Goal: Task Accomplishment & Management: Manage account settings

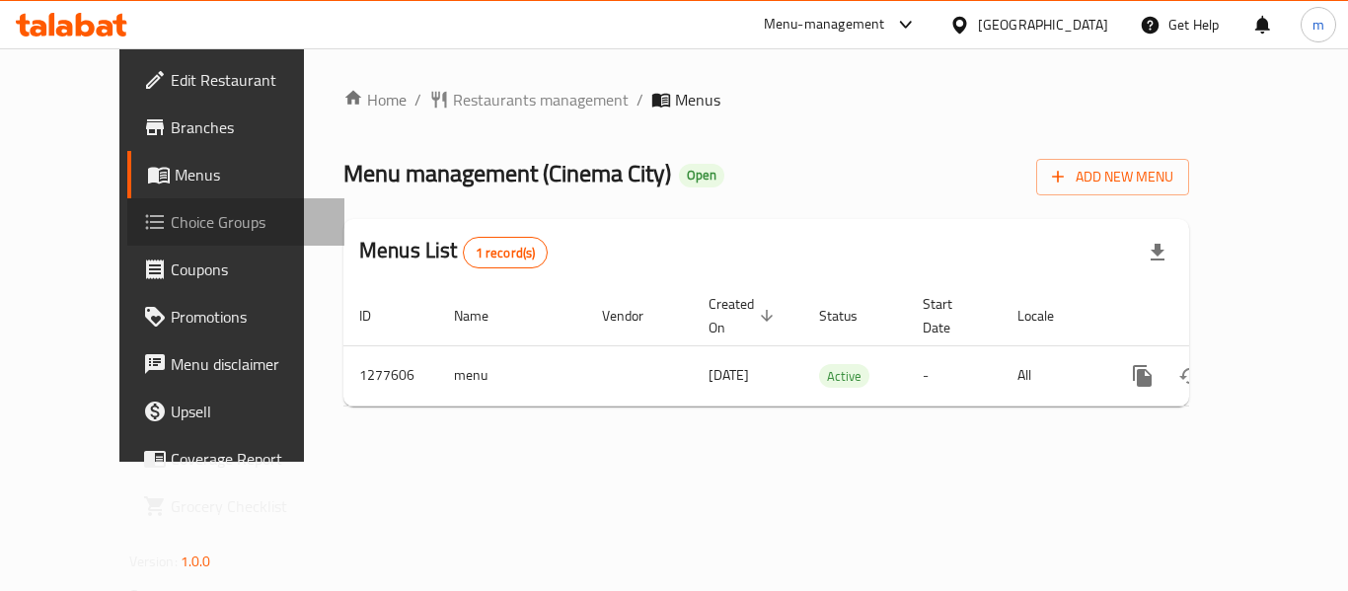
click at [171, 213] on span "Choice Groups" at bounding box center [250, 222] width 158 height 24
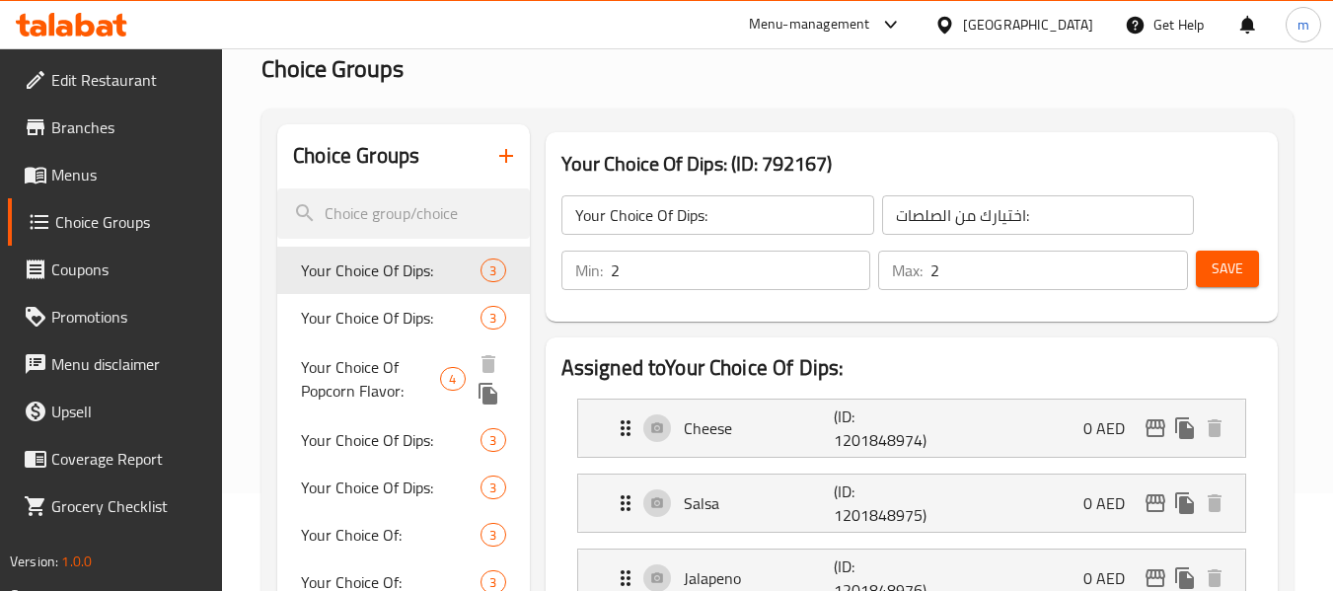
scroll to position [99, 0]
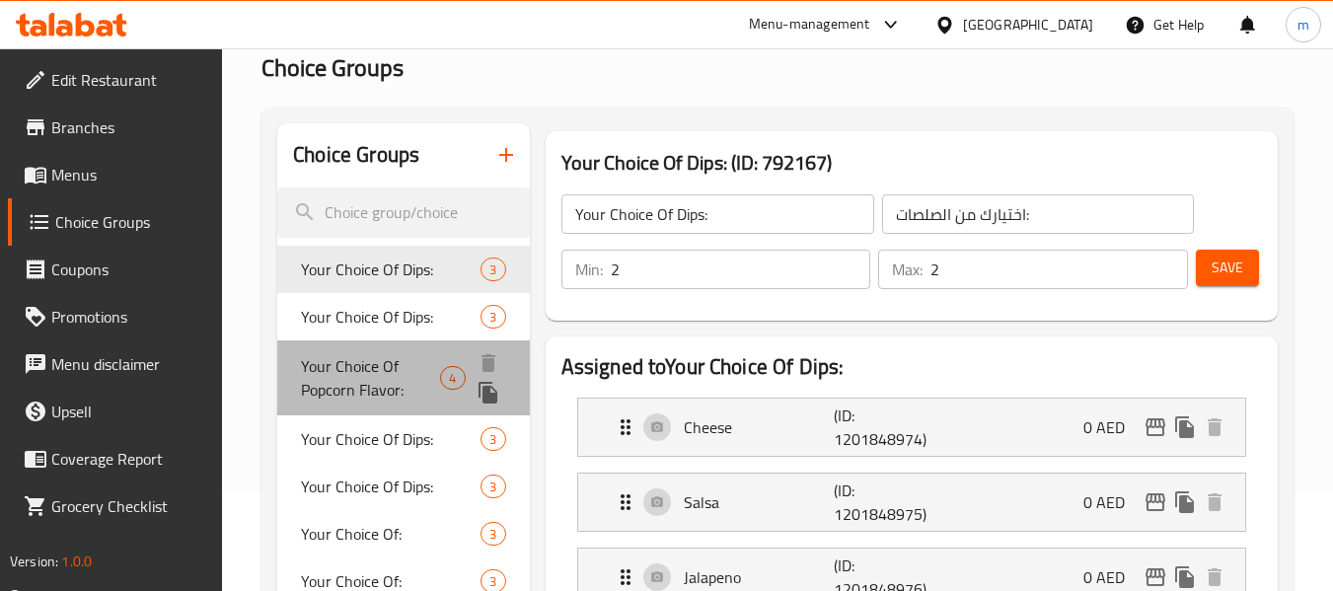
click at [372, 381] on span "Your Choice Of Popcorn Flavor:" at bounding box center [370, 377] width 139 height 47
type input "Your Choice Of Popcorn Flavor:"
type input "إختيارك من نكهة الفشار:"
type input "1"
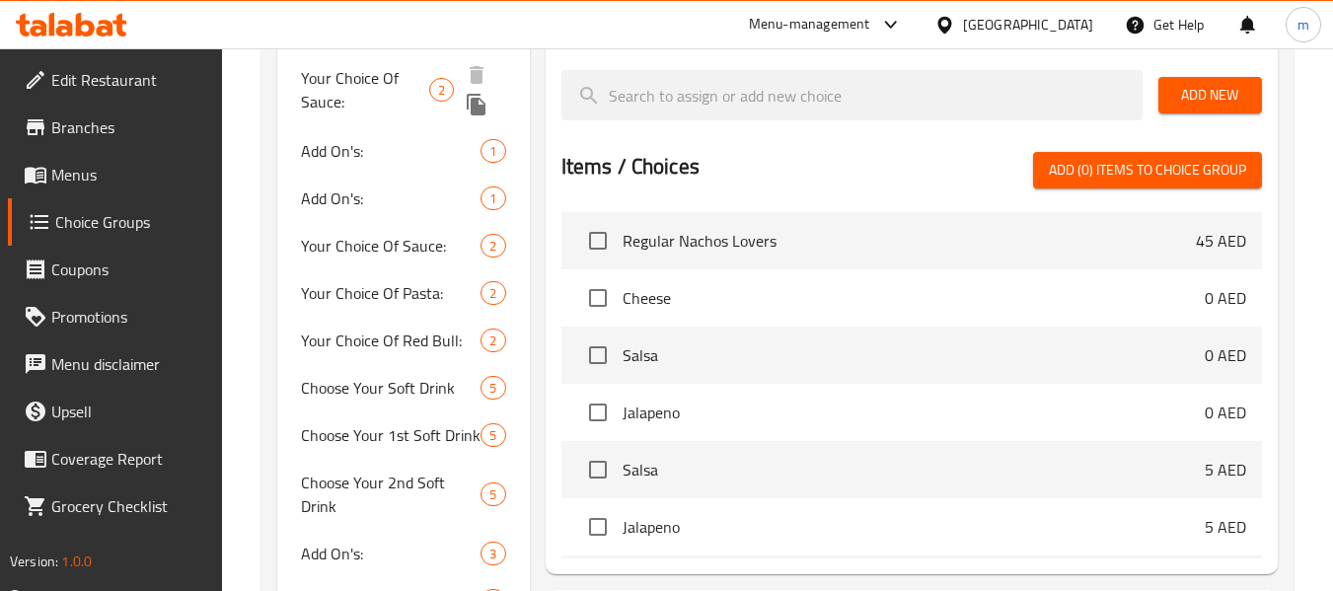
scroll to position [789, 0]
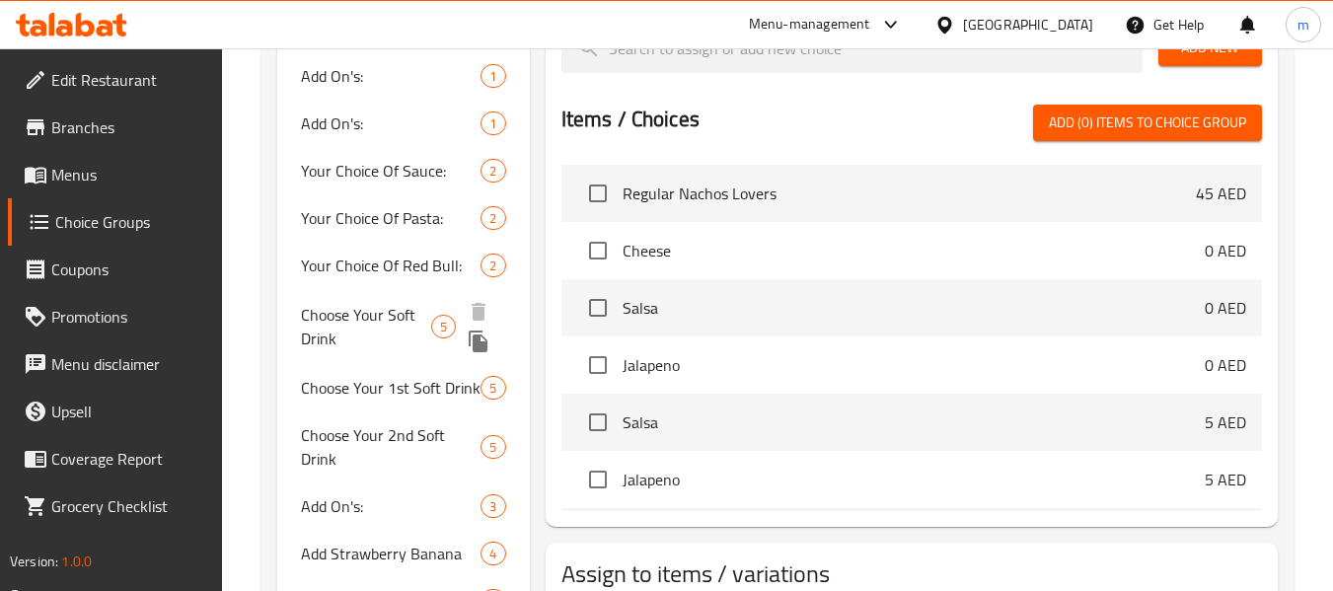
click at [365, 346] on span "Choose Your Soft Drink" at bounding box center [366, 326] width 130 height 47
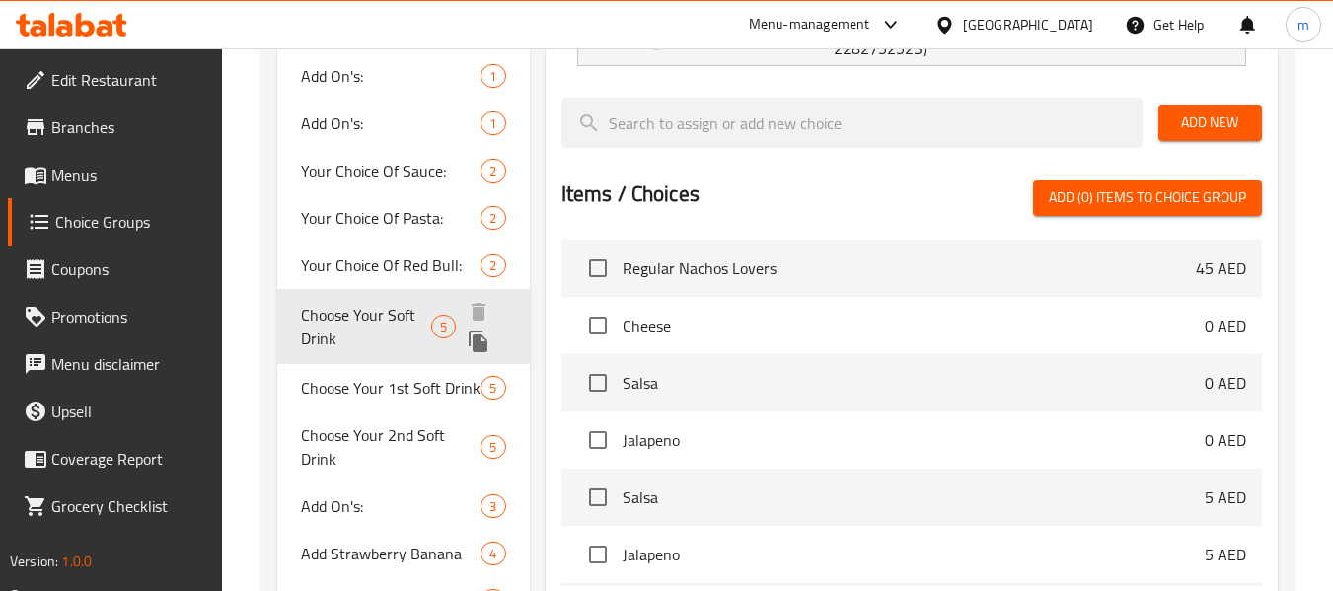
type input "Choose Your Soft Drink"
type input "[PERSON_NAME] الغازي"
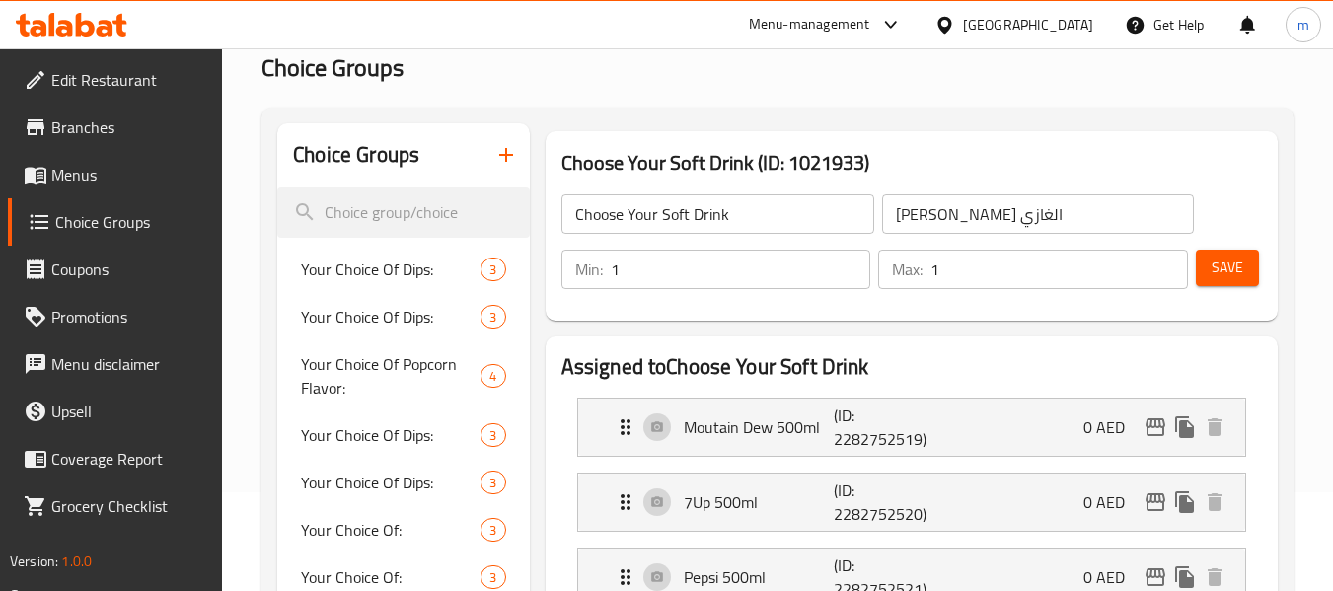
scroll to position [0, 0]
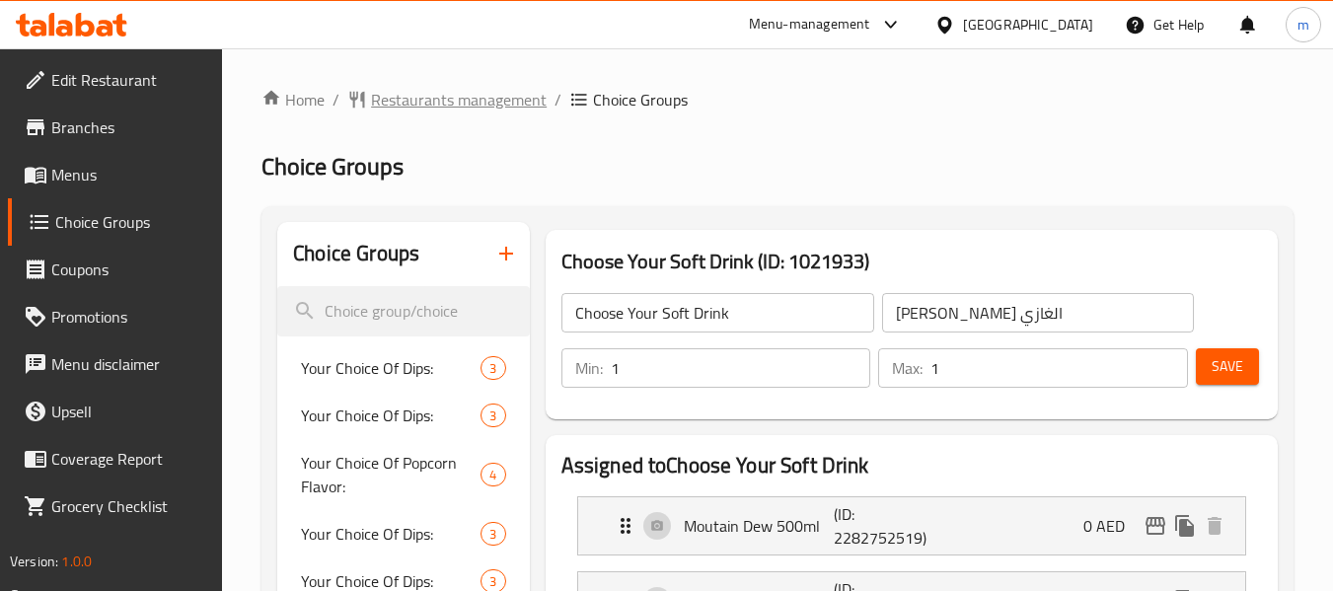
click at [408, 95] on span "Restaurants management" at bounding box center [459, 100] width 176 height 24
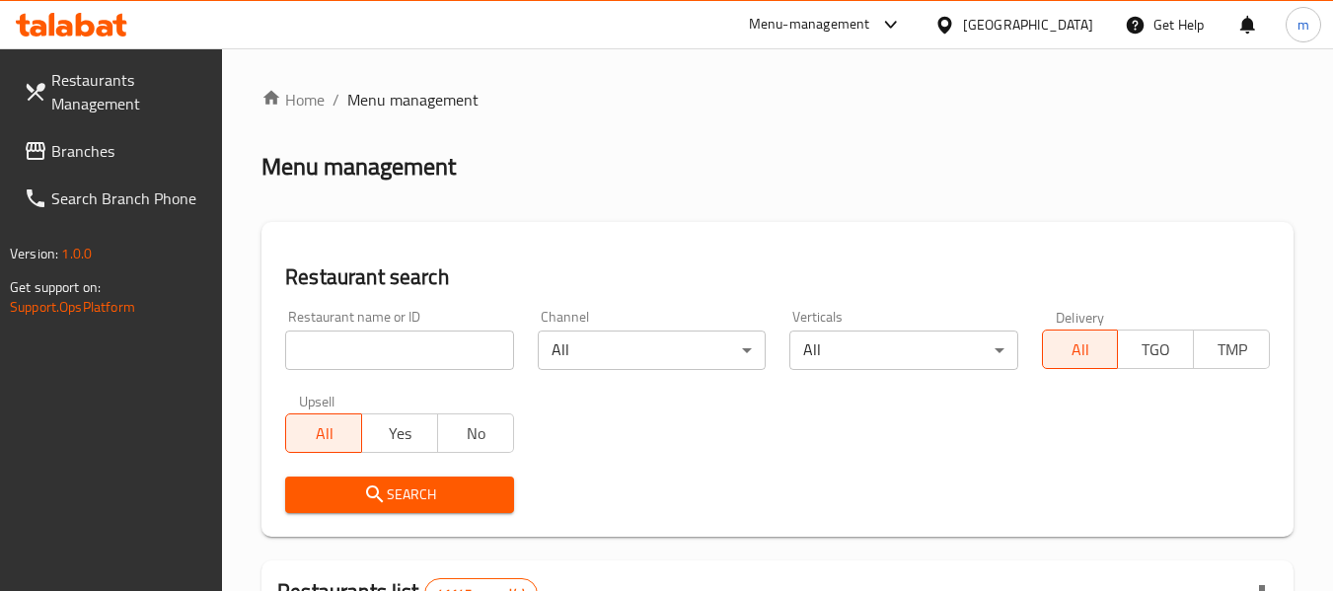
click at [121, 133] on link "Branches" at bounding box center [115, 150] width 215 height 47
